Goal: Navigation & Orientation: Find specific page/section

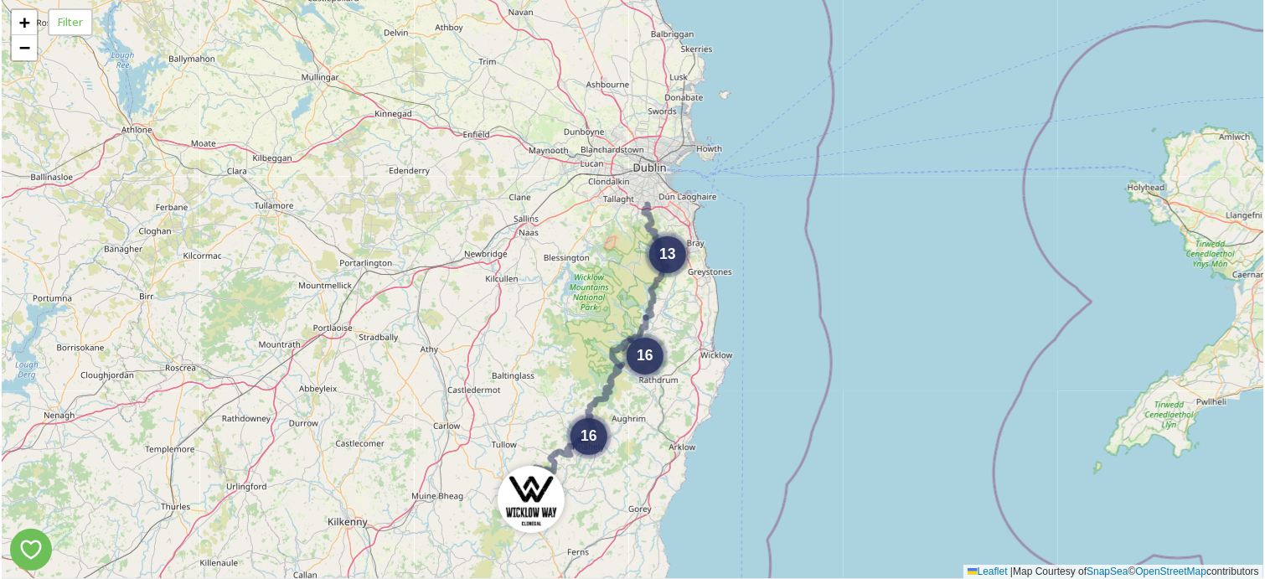
drag, startPoint x: 782, startPoint y: 199, endPoint x: 401, endPoint y: 60, distance: 405.0
click at [787, 249] on div "13 16 16 + − Leaflet | Map Courtesy of SnapSea © OpenStreetMap contributors" at bounding box center [633, 289] width 1262 height 579
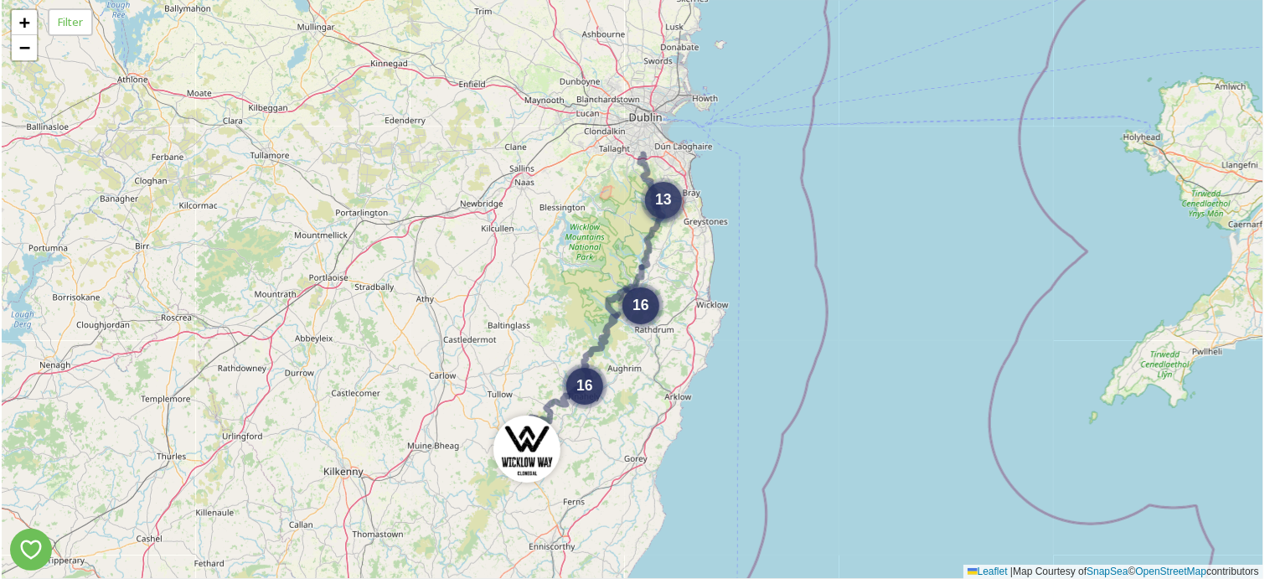
click at [659, 195] on span "13" at bounding box center [663, 199] width 17 height 17
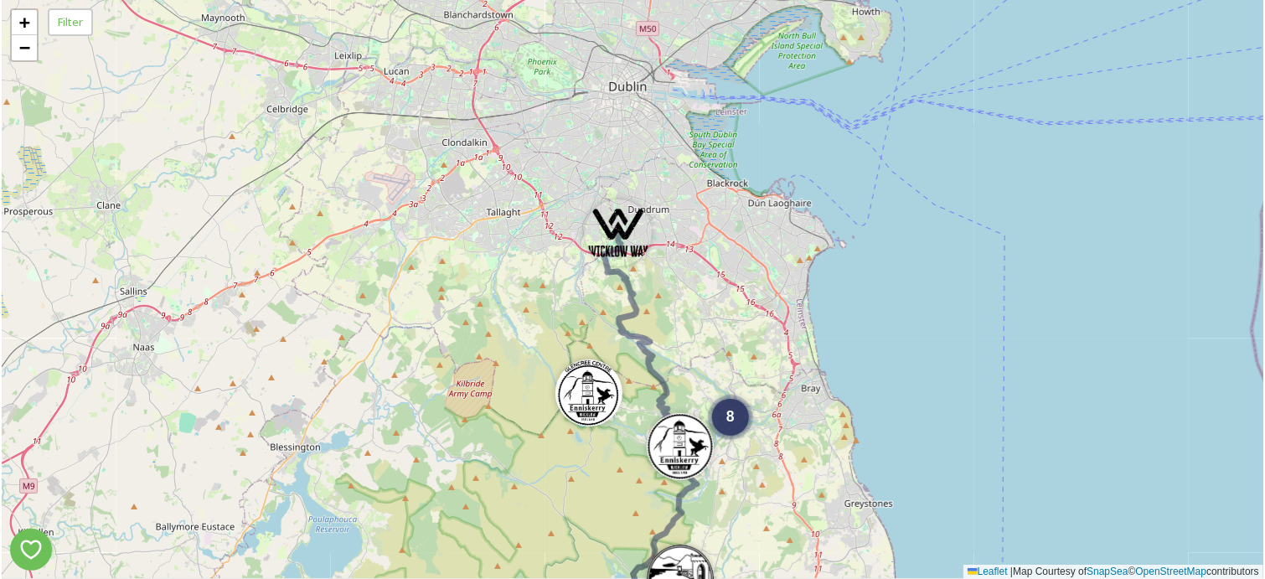
drag, startPoint x: 681, startPoint y: 188, endPoint x: 715, endPoint y: 351, distance: 166.9
click at [715, 351] on div "8 2 5 2 6 4 2 5 3 + − Leaflet | Map Courtesy of SnapSea © OpenStreetMap contrib…" at bounding box center [633, 289] width 1262 height 579
click at [595, 387] on img at bounding box center [588, 388] width 67 height 67
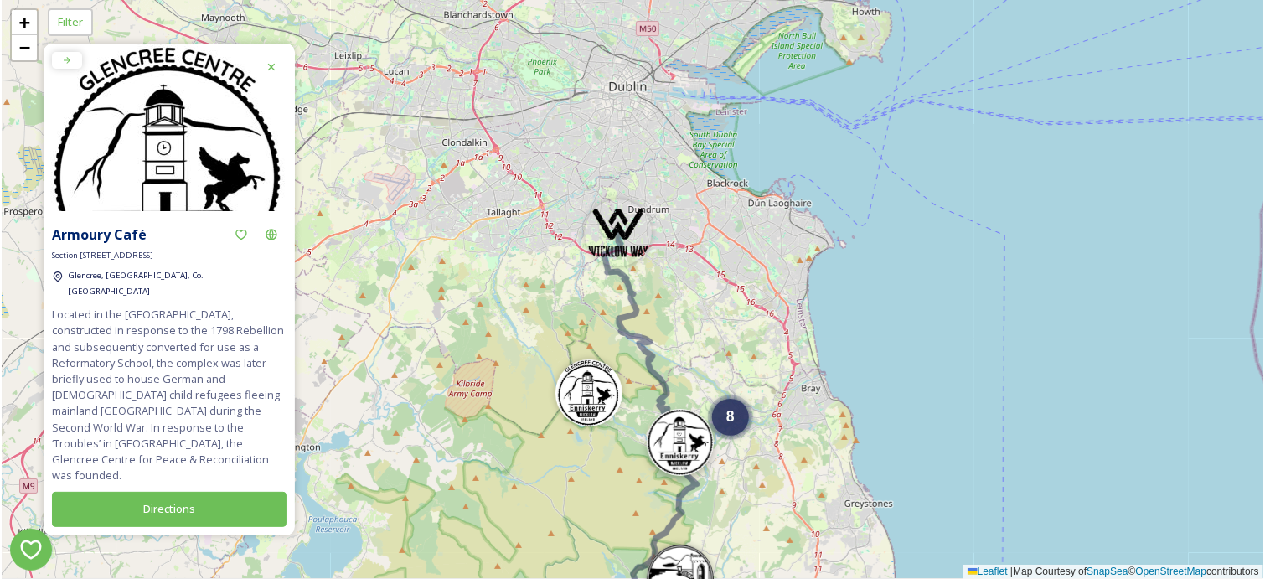
click at [683, 445] on img at bounding box center [680, 442] width 67 height 67
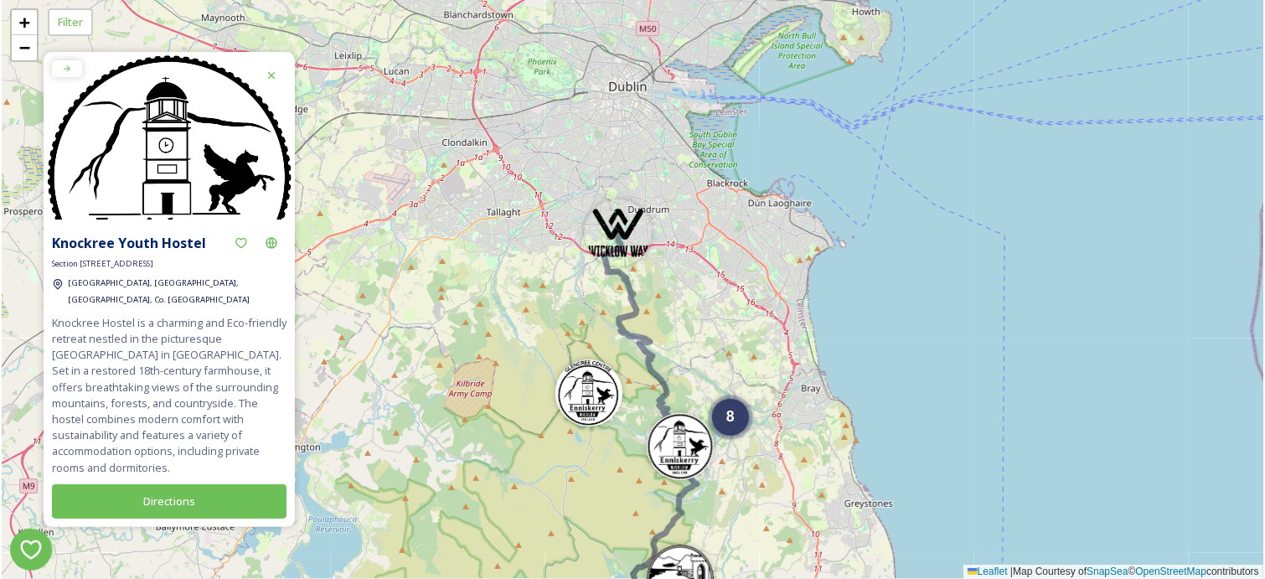
click at [683, 445] on img at bounding box center [680, 446] width 67 height 67
click at [620, 227] on img at bounding box center [618, 228] width 67 height 67
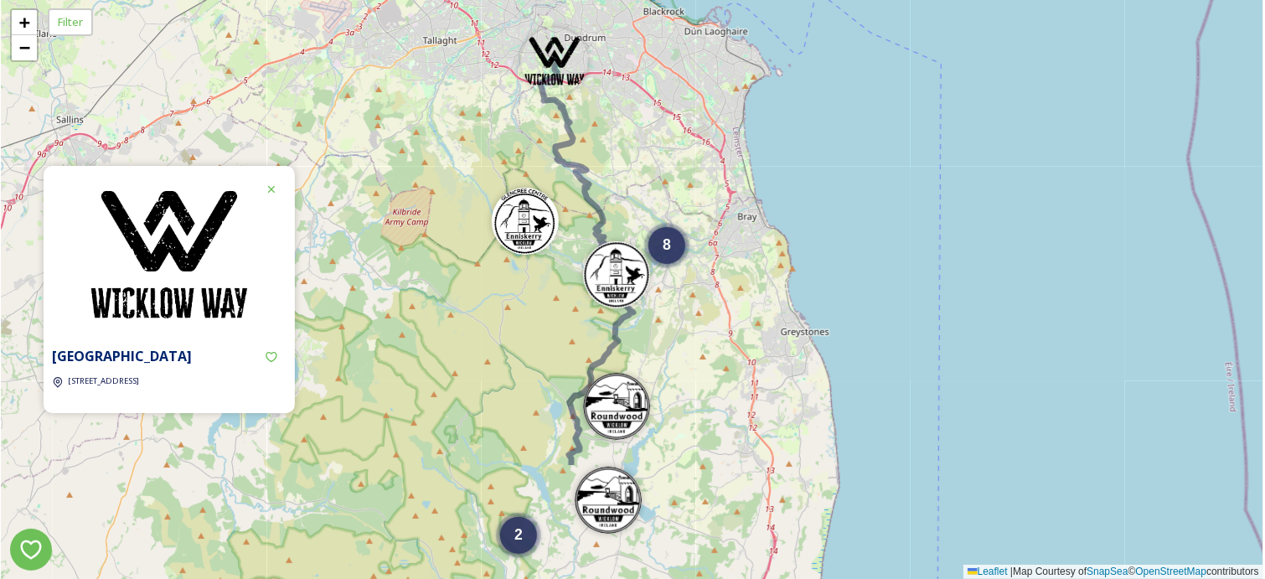
drag, startPoint x: 1025, startPoint y: 267, endPoint x: 967, endPoint y: 114, distance: 164.2
click at [967, 114] on div "4 6 2 8 2 2 5 + − Leaflet | Map Courtesy of SnapSea © OpenStreetMap contributors" at bounding box center [633, 289] width 1262 height 579
click at [528, 220] on img at bounding box center [525, 216] width 67 height 67
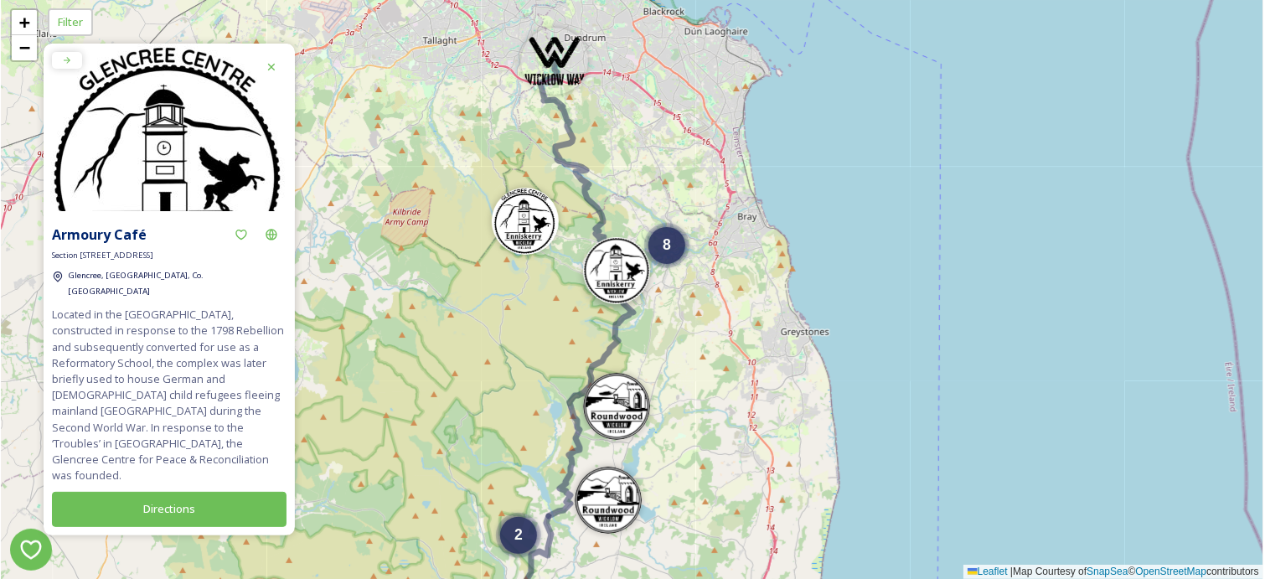
click at [629, 258] on img at bounding box center [616, 270] width 67 height 67
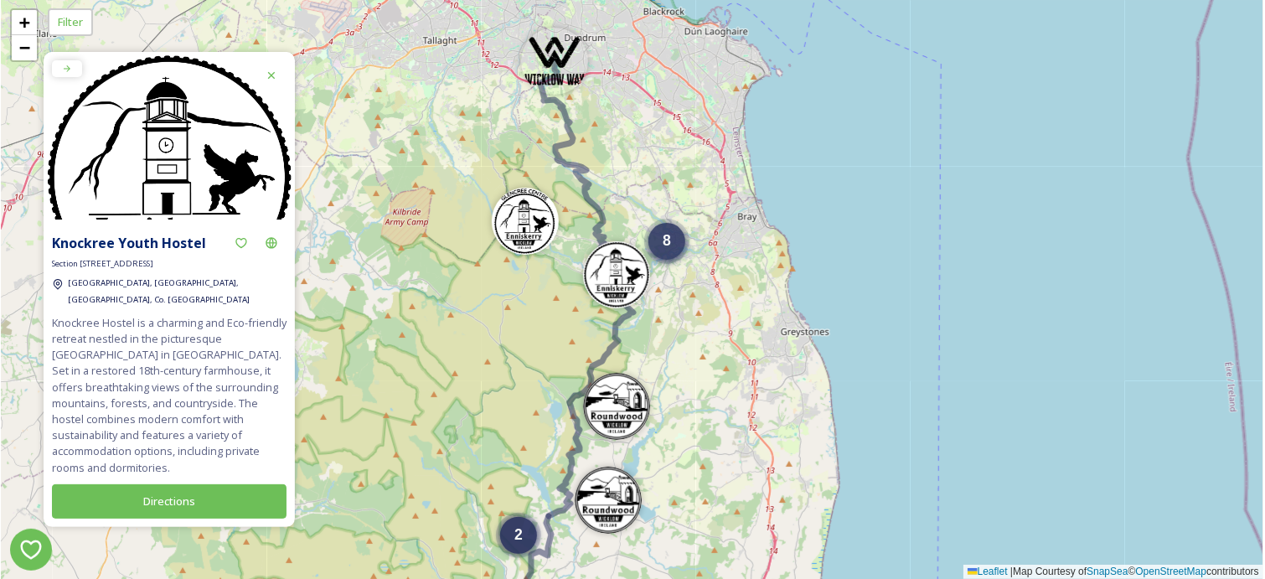
click at [669, 236] on span "8" at bounding box center [667, 240] width 8 height 17
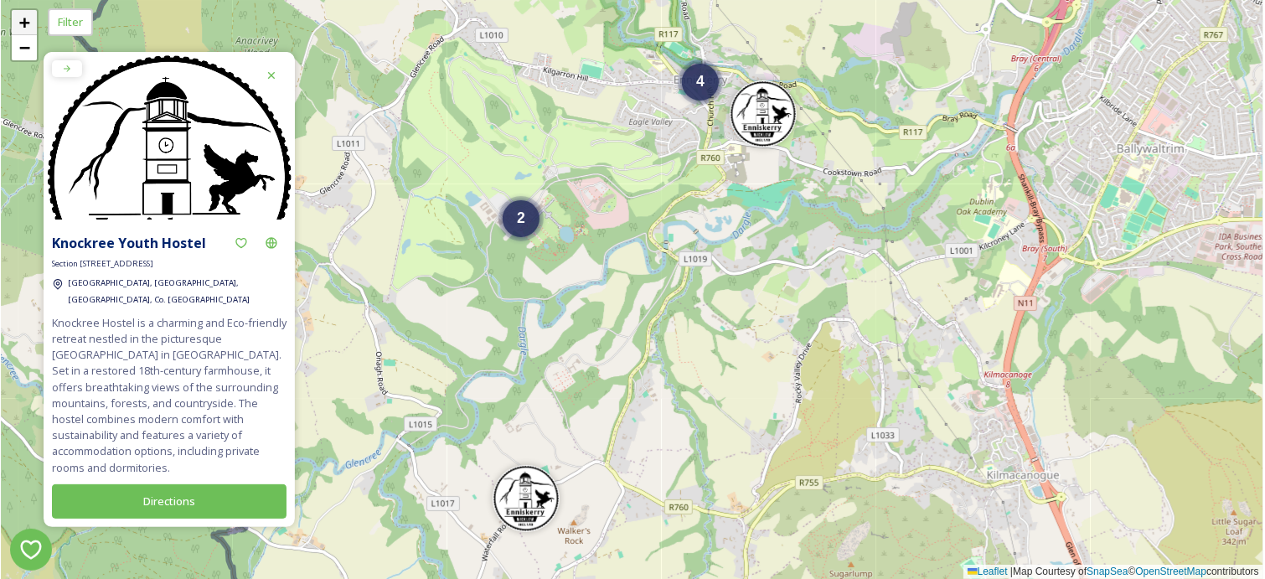
click at [24, 17] on span "+" at bounding box center [24, 22] width 11 height 21
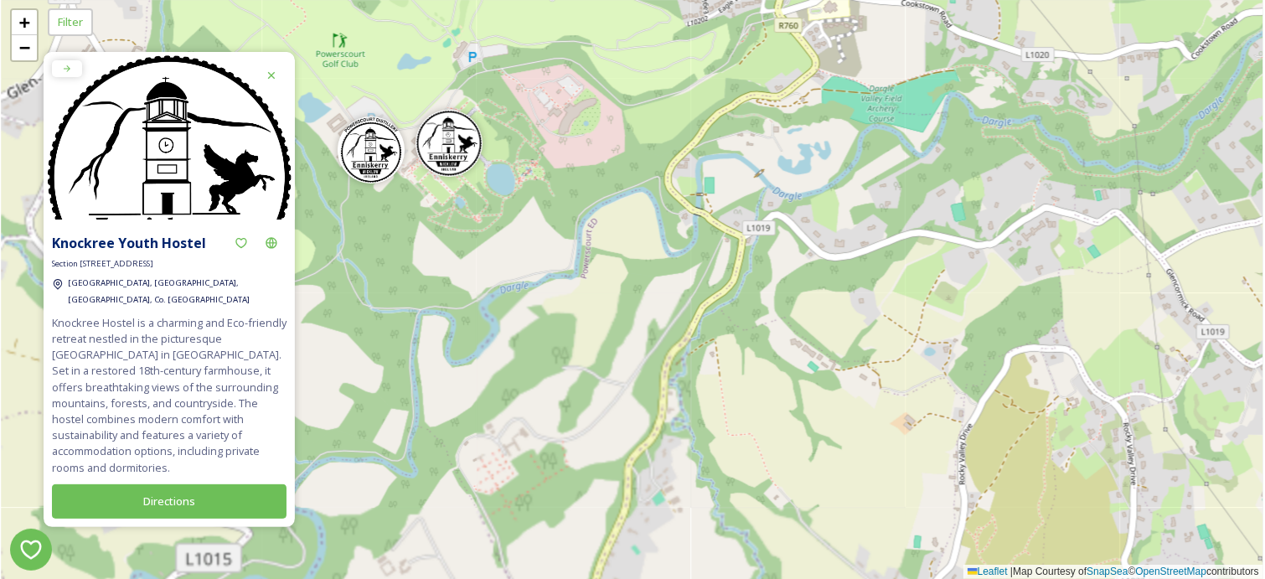
click at [566, 139] on div "4 + − Leaflet | Map Courtesy of SnapSea © OpenStreetMap contributors" at bounding box center [633, 289] width 1262 height 579
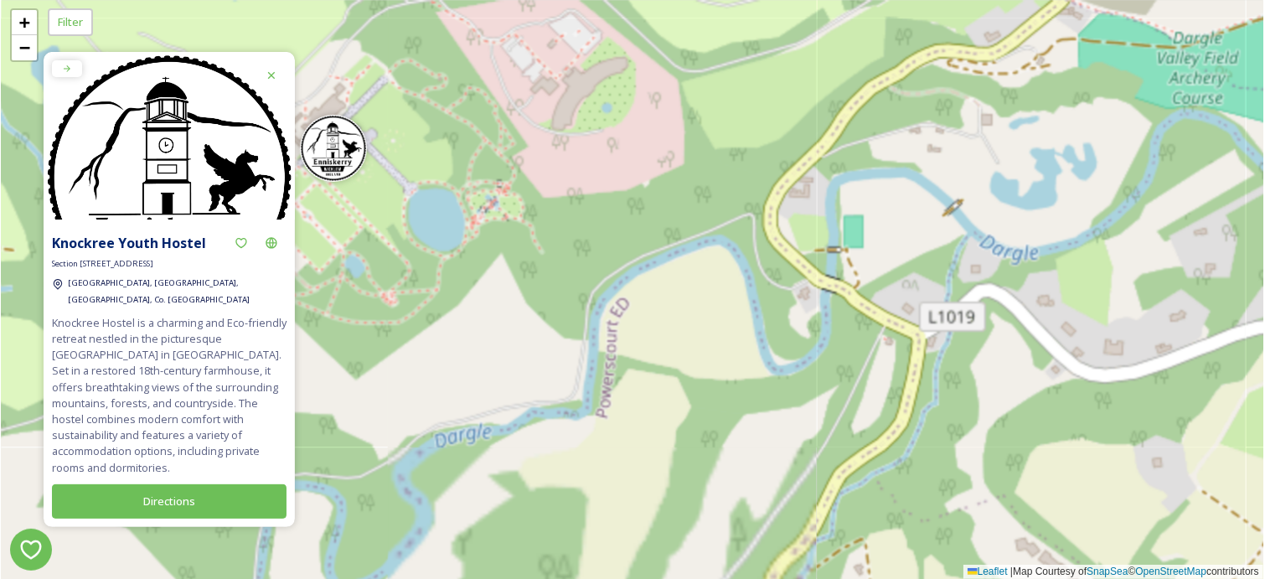
click at [272, 79] on icon at bounding box center [271, 75] width 7 height 7
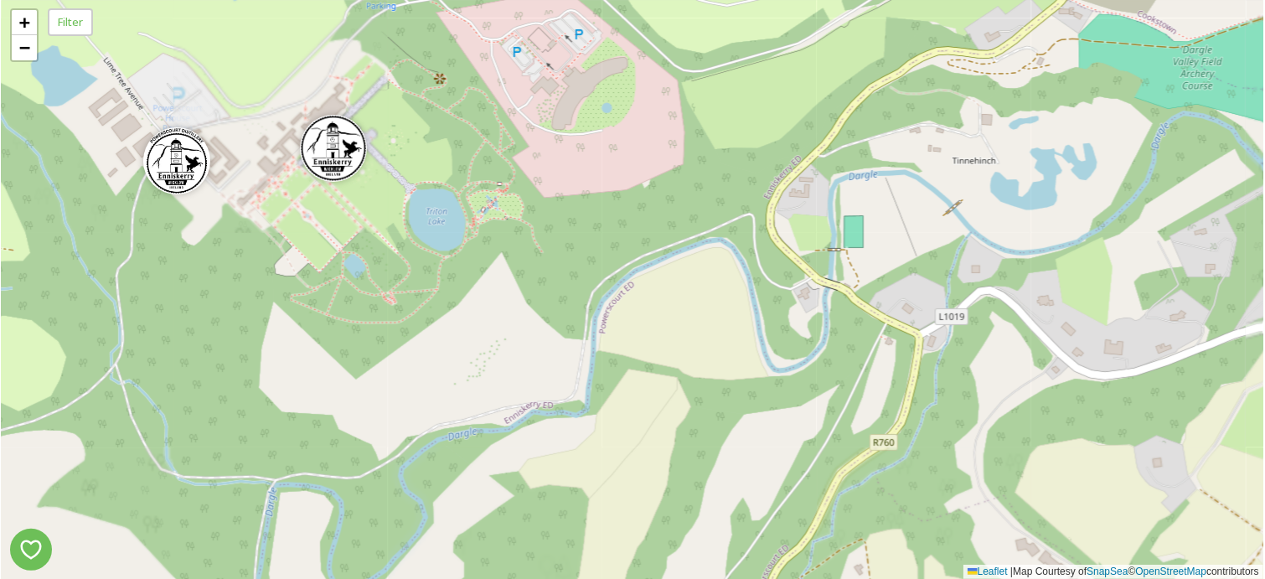
click at [977, 358] on div "4 + − Leaflet | Map Courtesy of SnapSea © OpenStreetMap contributors" at bounding box center [633, 289] width 1262 height 579
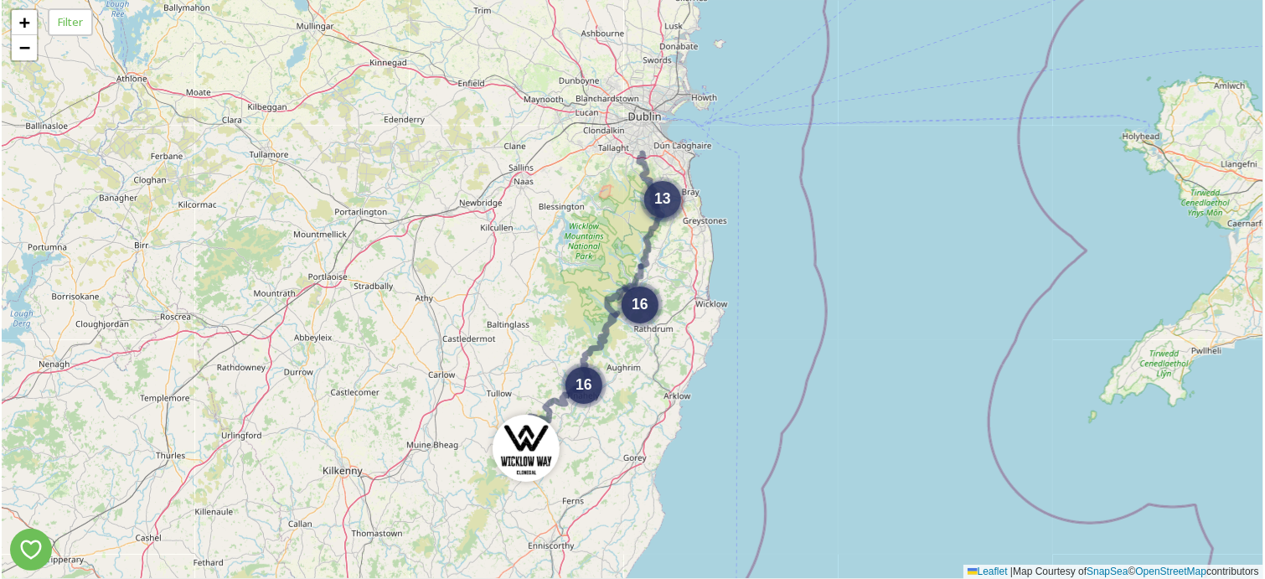
click at [667, 196] on span "13" at bounding box center [662, 198] width 17 height 17
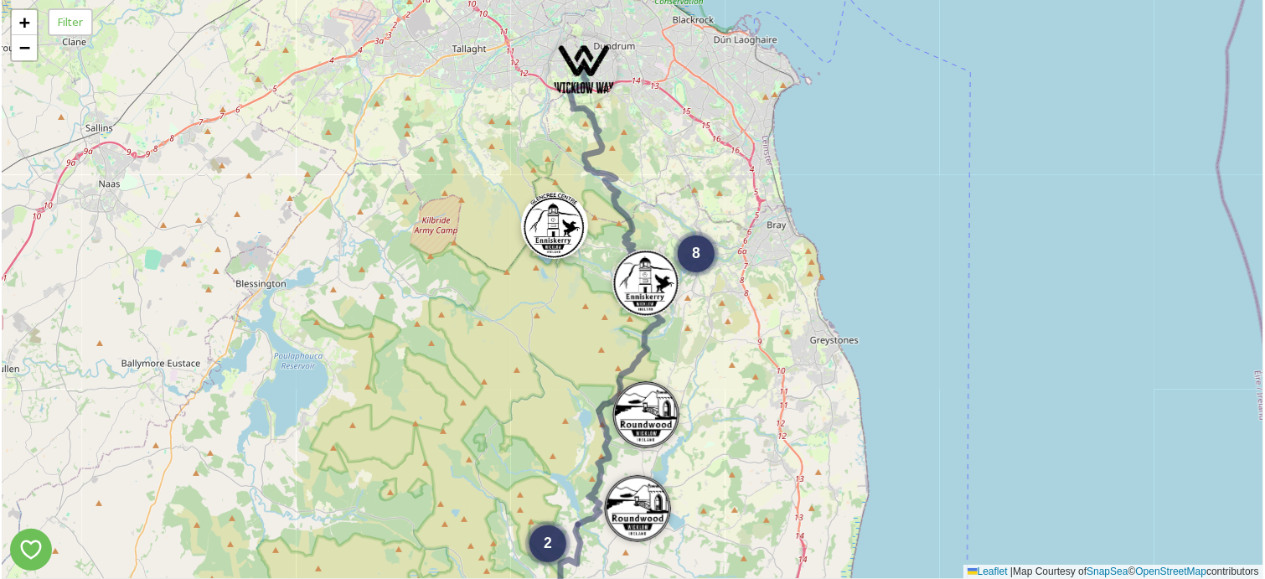
click at [547, 227] on img at bounding box center [554, 225] width 67 height 67
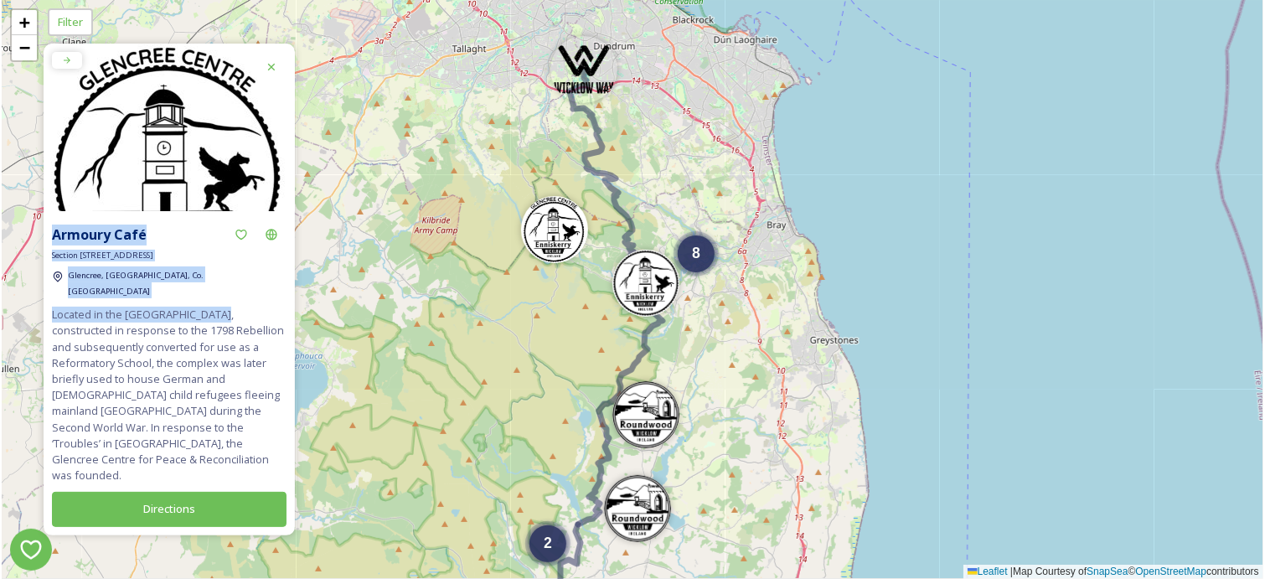
drag, startPoint x: 55, startPoint y: 245, endPoint x: 217, endPoint y: 318, distance: 177.4
click at [217, 318] on div "Armoury Café Section 2 Wicklow Way Glencree, Enniskerry, Co. Wicklow Located in…" at bounding box center [169, 372] width 251 height 323
click at [208, 492] on button "Directions" at bounding box center [169, 509] width 235 height 34
click at [100, 184] on img at bounding box center [169, 169] width 251 height 251
click at [158, 261] on div "Section [STREET_ADDRESS]" at bounding box center [169, 256] width 235 height 12
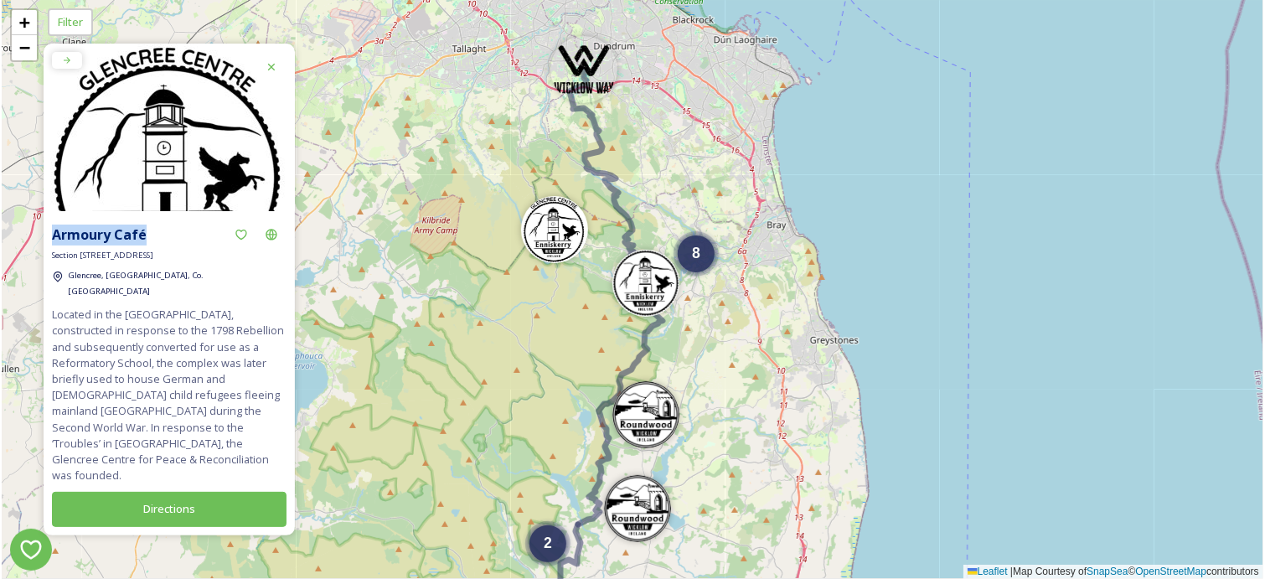
drag, startPoint x: 55, startPoint y: 248, endPoint x: 147, endPoint y: 259, distance: 92.8
click at [147, 250] on div "Armoury Café" at bounding box center [169, 235] width 235 height 30
click at [215, 120] on img at bounding box center [169, 169] width 251 height 251
click at [648, 273] on img at bounding box center [645, 278] width 67 height 67
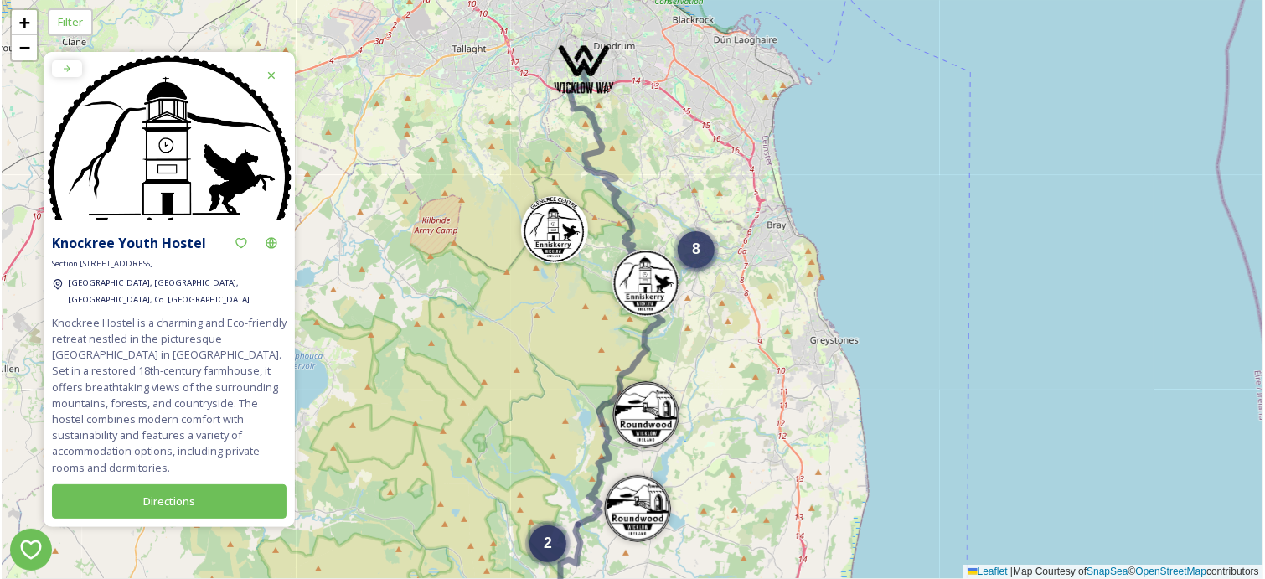
click at [690, 256] on div "8" at bounding box center [696, 249] width 37 height 37
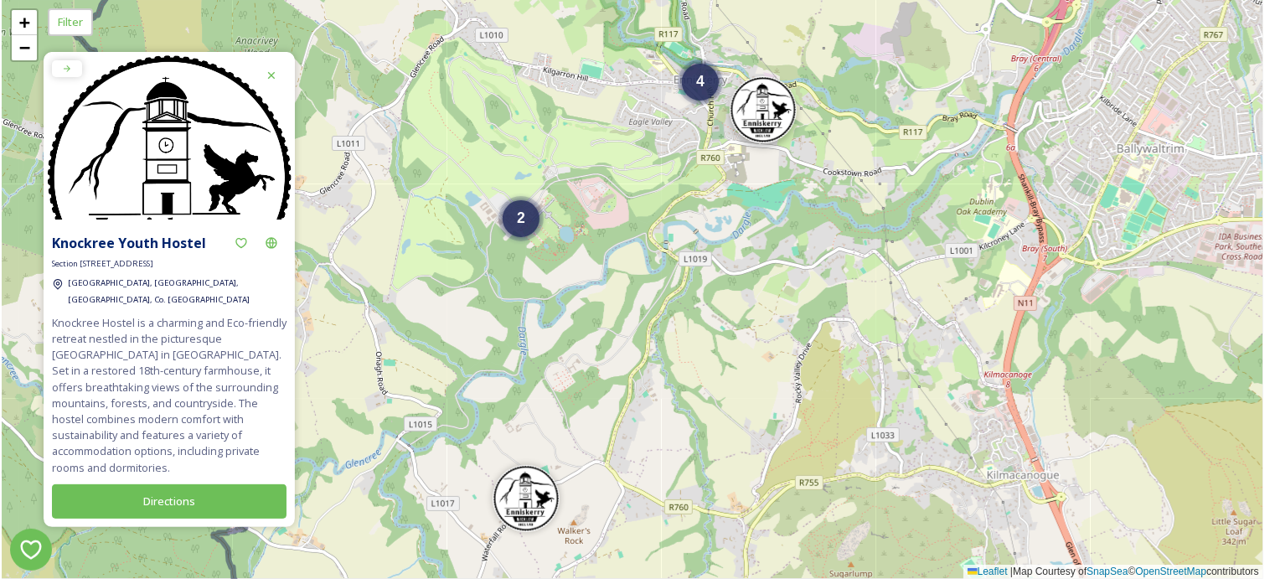
click at [778, 106] on img at bounding box center [763, 109] width 67 height 67
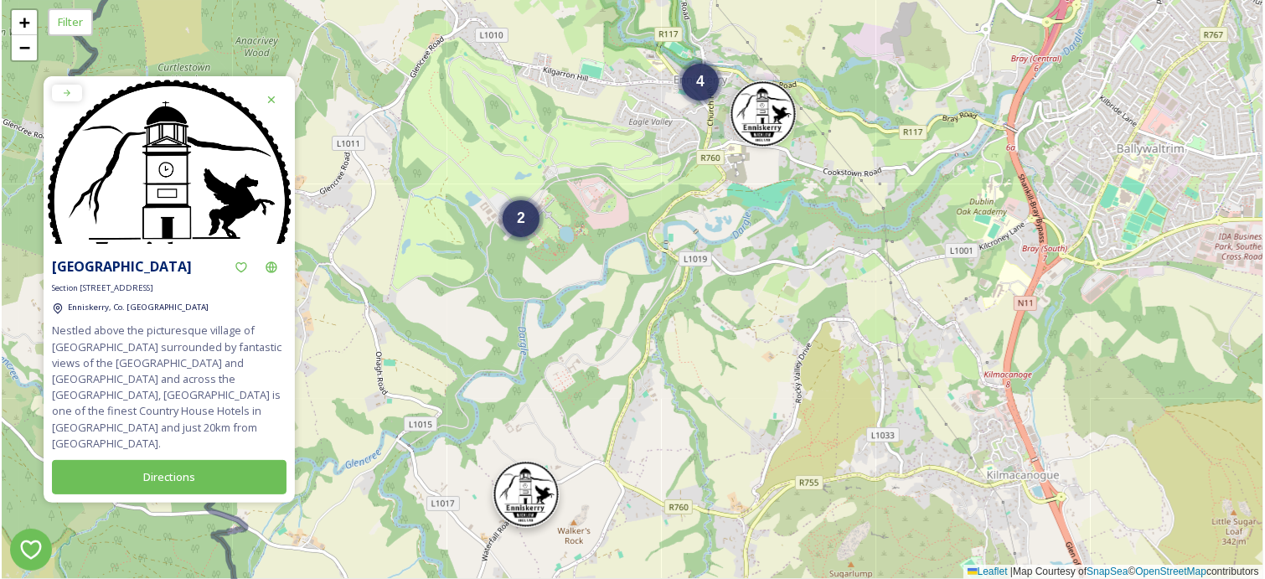
click at [524, 498] on img at bounding box center [526, 494] width 67 height 67
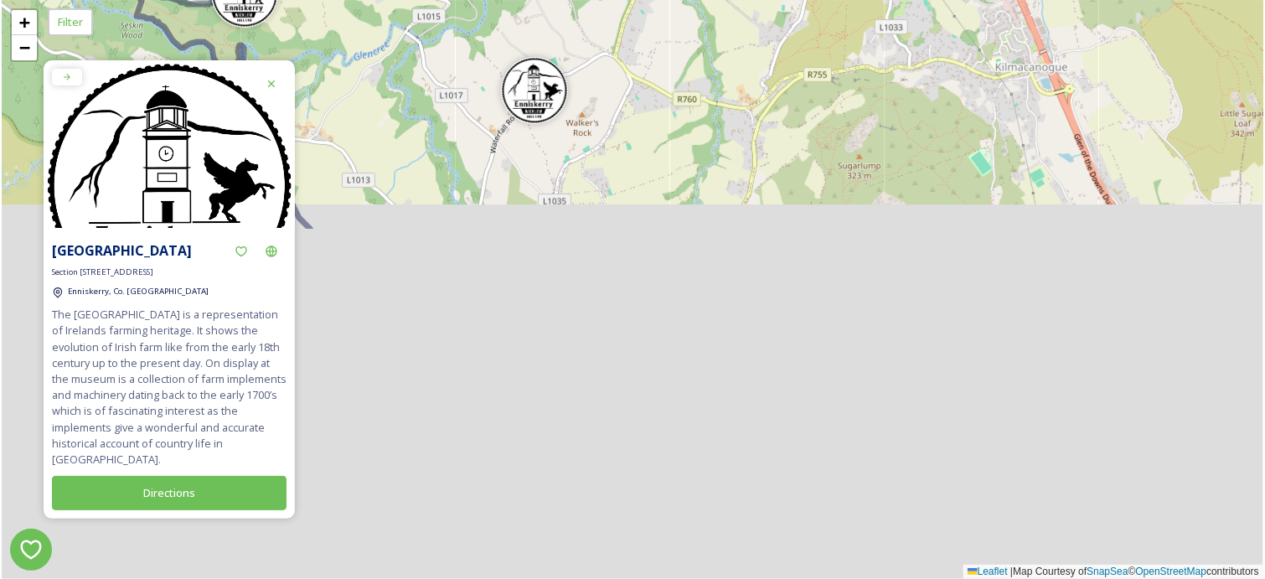
drag, startPoint x: 708, startPoint y: 374, endPoint x: 716, endPoint y: -34, distance: 408.1
click at [716, 0] on html "Coolakay Agricultural Museum Section 2 Wicklow Way Enniskerry, Co. Wicklow The …" at bounding box center [632, 289] width 1265 height 579
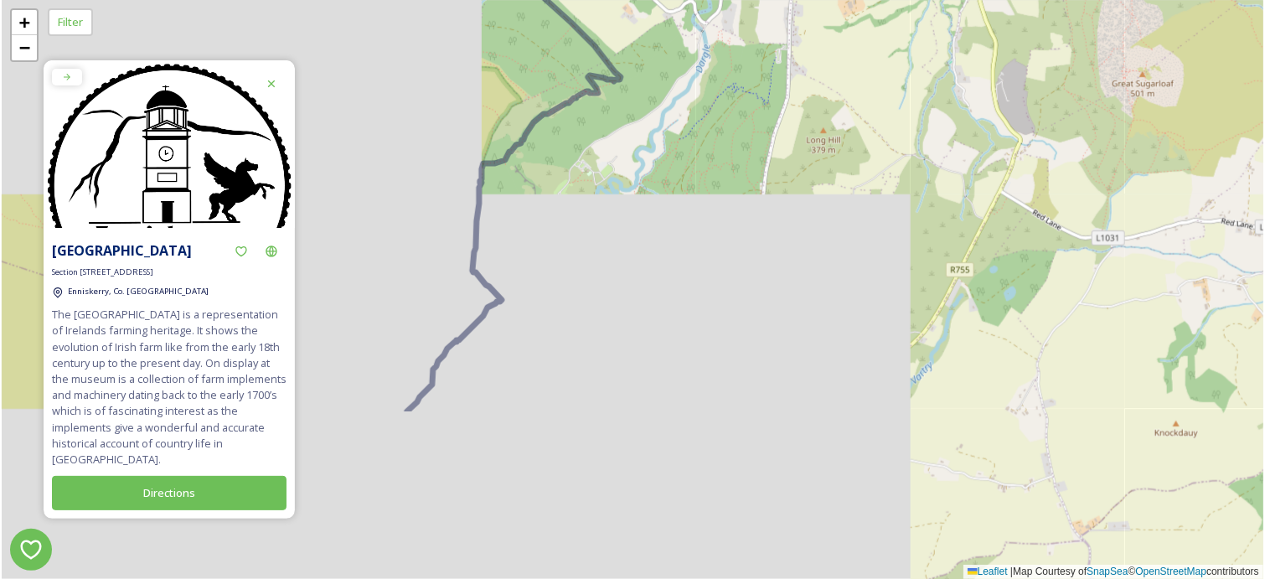
drag, startPoint x: 597, startPoint y: 305, endPoint x: 838, endPoint y: 80, distance: 329.6
click at [838, 80] on div "2 4 + − Leaflet | Map Courtesy of SnapSea © OpenStreetMap contributors" at bounding box center [633, 289] width 1262 height 579
click at [262, 88] on div at bounding box center [271, 84] width 30 height 30
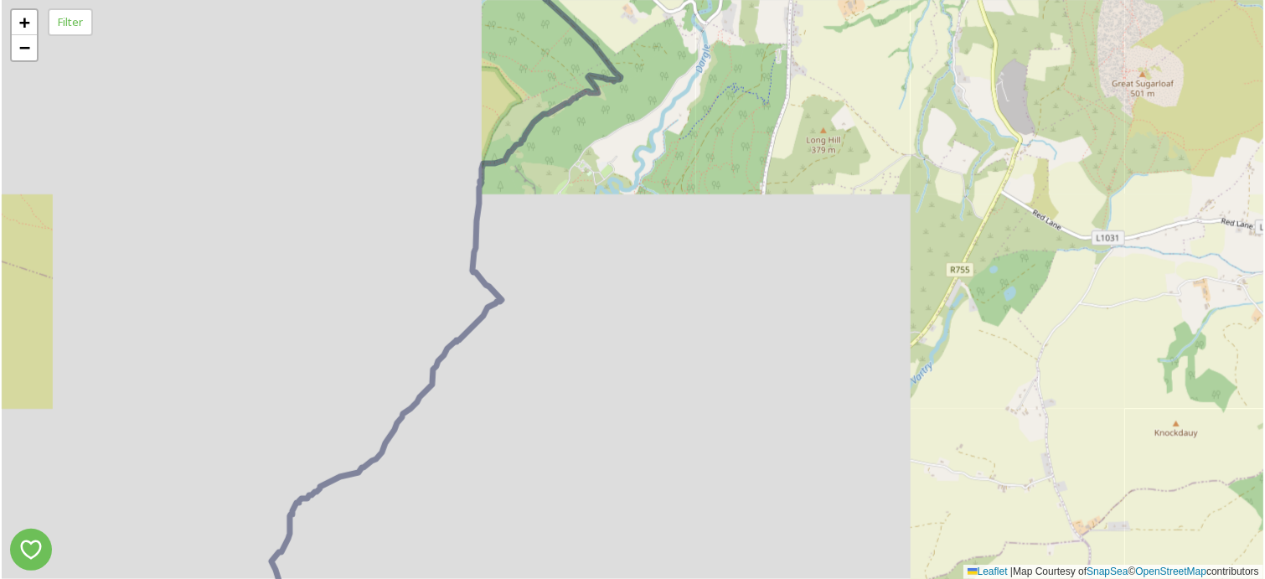
click at [727, 176] on div "2 4 + − Leaflet | Map Courtesy of SnapSea © OpenStreetMap contributors" at bounding box center [633, 289] width 1262 height 579
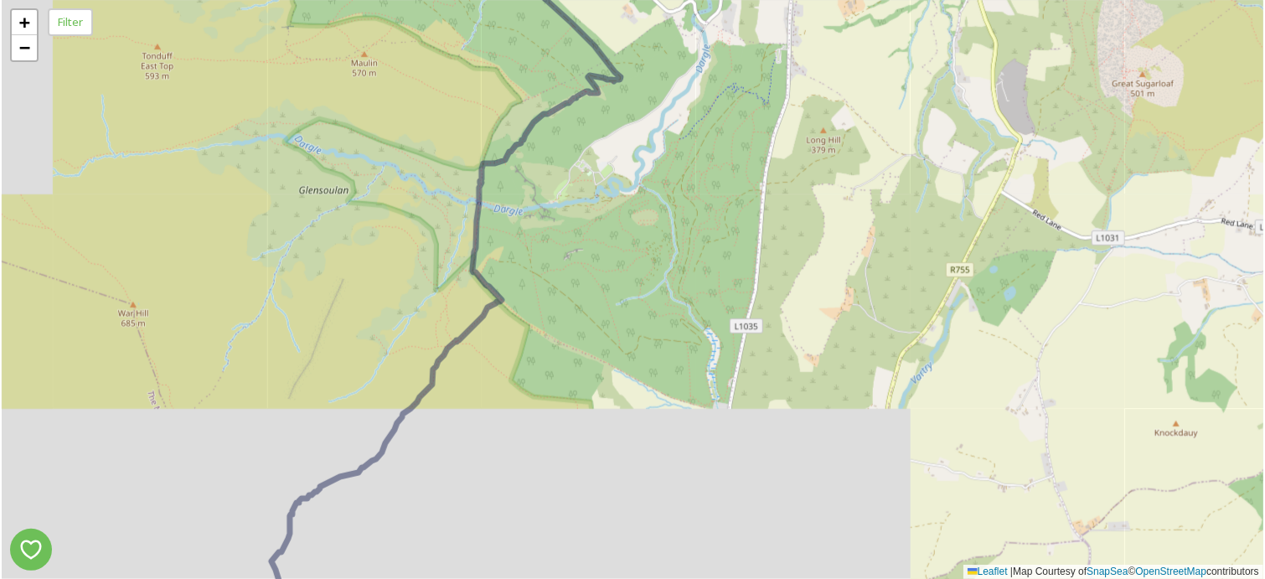
click at [1129, 478] on div "2 4 + − Leaflet | Map Courtesy of SnapSea © OpenStreetMap contributors" at bounding box center [633, 289] width 1262 height 579
